Goal: Submit feedback/report problem: Submit feedback/report problem

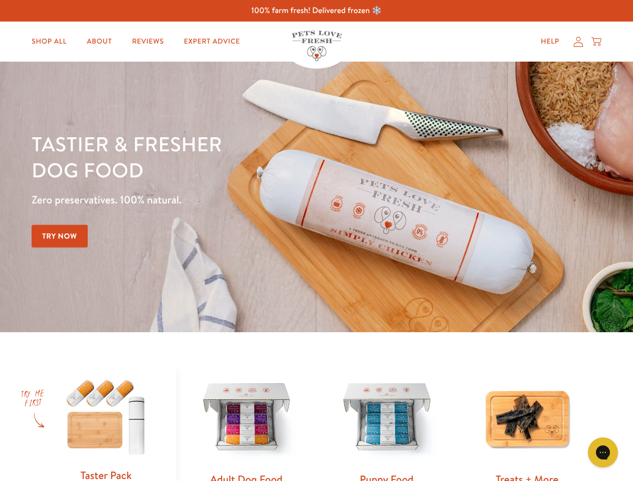
click at [316, 240] on div "Tastier & fresher dog food Zero preservatives. 100% natural. Try Now" at bounding box center [222, 197] width 380 height 132
click at [603, 452] on icon "Gorgias live chat" at bounding box center [603, 452] width 10 height 10
